Goal: Browse casually: Explore the website without a specific task or goal

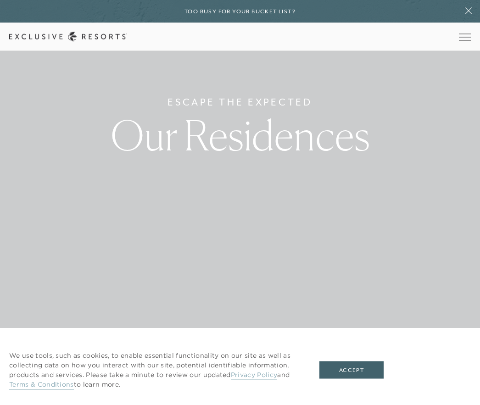
scroll to position [79, 0]
click at [371, 379] on button "Accept" at bounding box center [352, 370] width 64 height 17
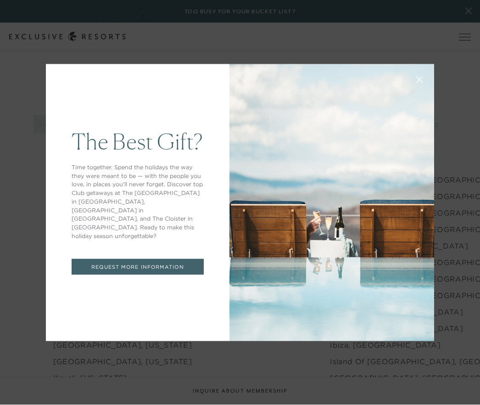
scroll to position [915, 0]
click at [391, 333] on div at bounding box center [332, 202] width 205 height 277
click at [388, 333] on div at bounding box center [332, 202] width 205 height 277
click at [82, 235] on p "Time together. Spend the holidays the way they were meant to be — with the peop…" at bounding box center [138, 202] width 132 height 78
click at [81, 235] on p "Time together. Spend the holidays the way they were meant to be — with the peop…" at bounding box center [138, 202] width 132 height 78
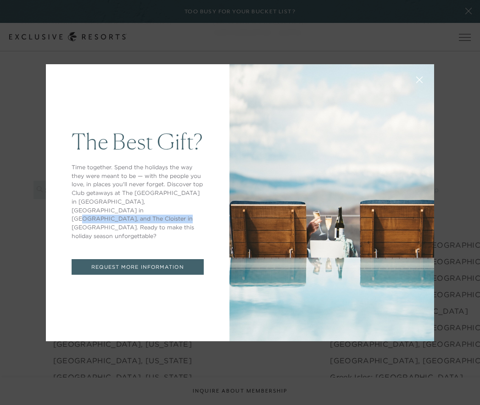
scroll to position [846, 0]
click at [30, 73] on div "The Best Gift? Time together. Spend the holidays the way they were meant to be …" at bounding box center [240, 202] width 480 height 405
click at [22, 72] on div "The Best Gift? Time together. Spend the holidays the way they were meant to be …" at bounding box center [240, 202] width 480 height 405
click at [461, 212] on div "The Best Gift? Time together. Spend the holidays the way they were meant to be …" at bounding box center [240, 202] width 480 height 405
click at [0, 181] on div "The Best Gift? Time together. Spend the holidays the way they were meant to be …" at bounding box center [240, 202] width 480 height 405
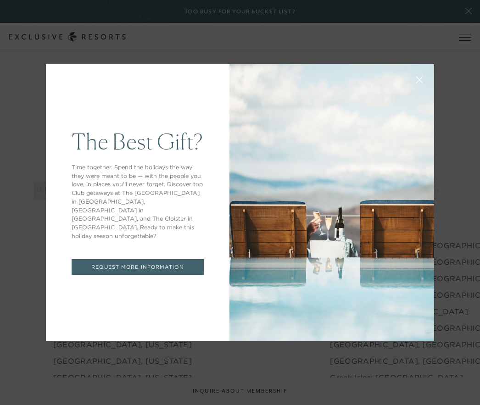
scroll to position [846, 0]
